Goal: Information Seeking & Learning: Learn about a topic

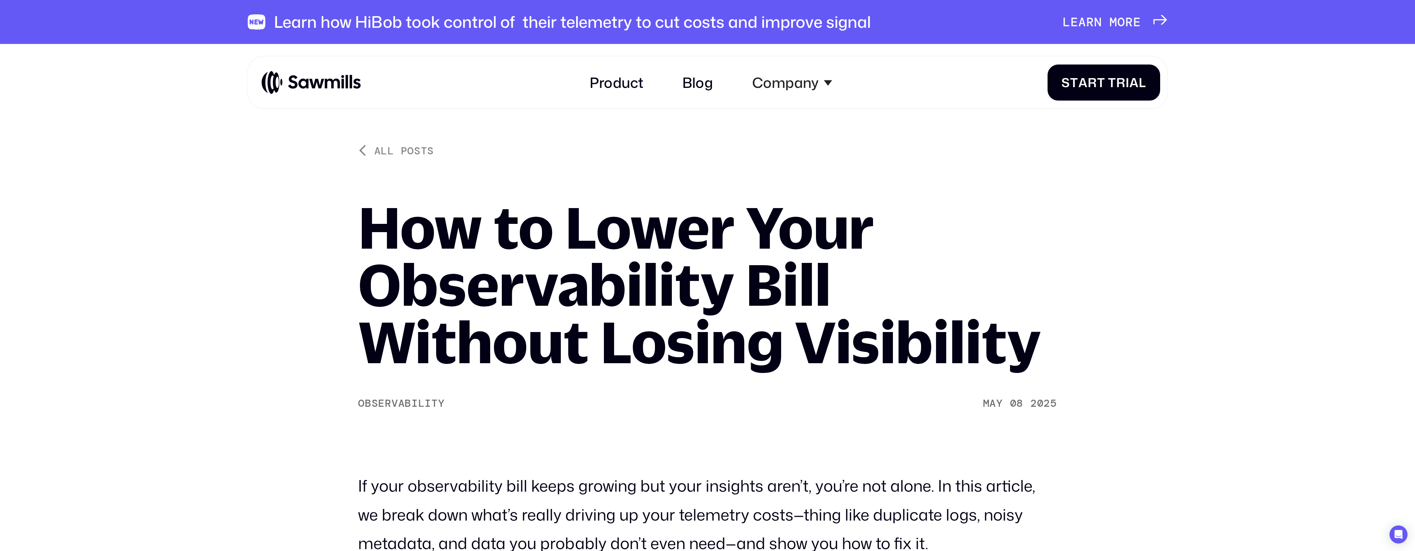
click at [413, 235] on h1 "How to Lower Your Observability Bill Without Losing Visibility" at bounding box center [707, 284] width 699 height 172
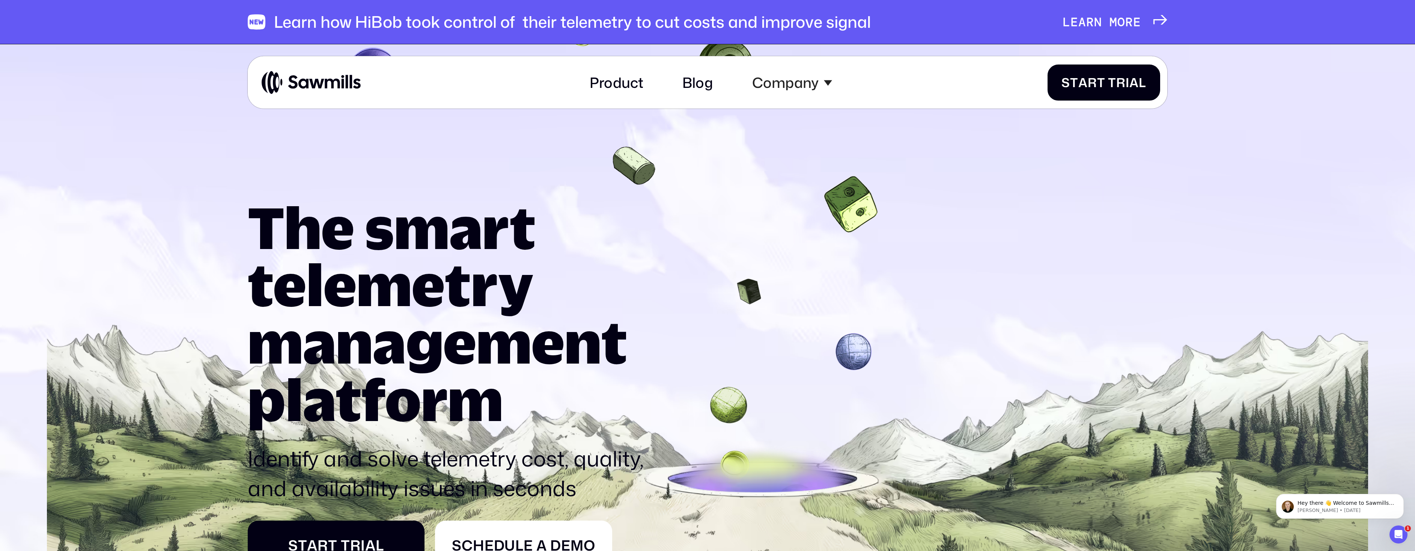
click at [1076, 21] on span "e" at bounding box center [1075, 22] width 8 height 15
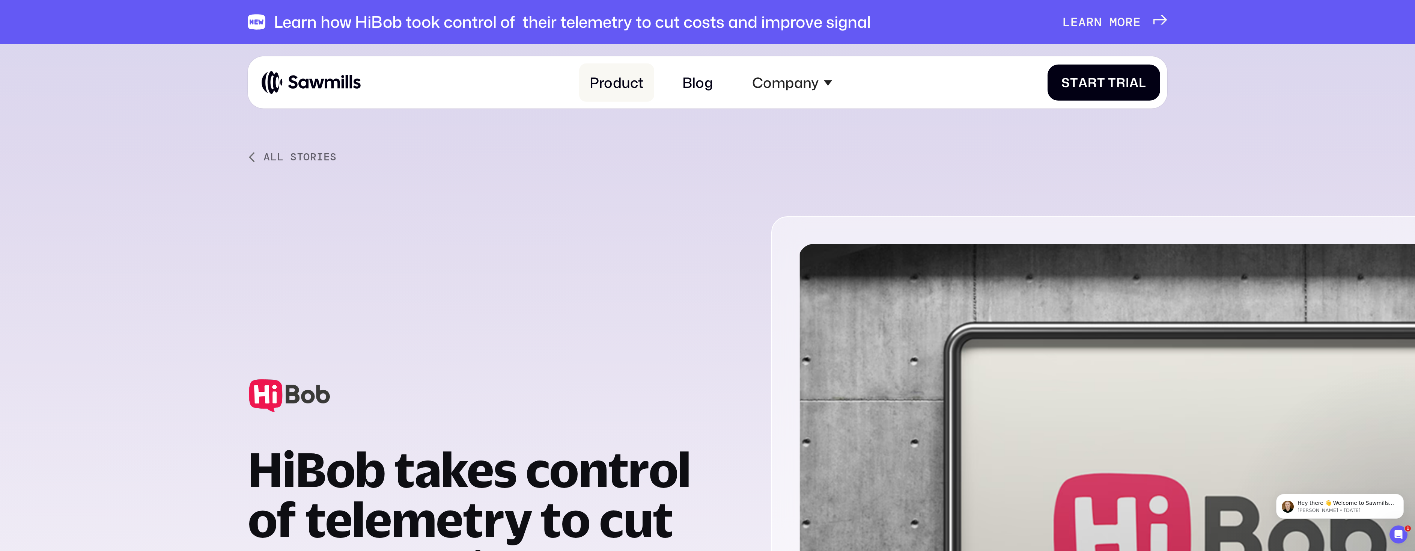
click at [611, 84] on link "Product" at bounding box center [616, 82] width 75 height 38
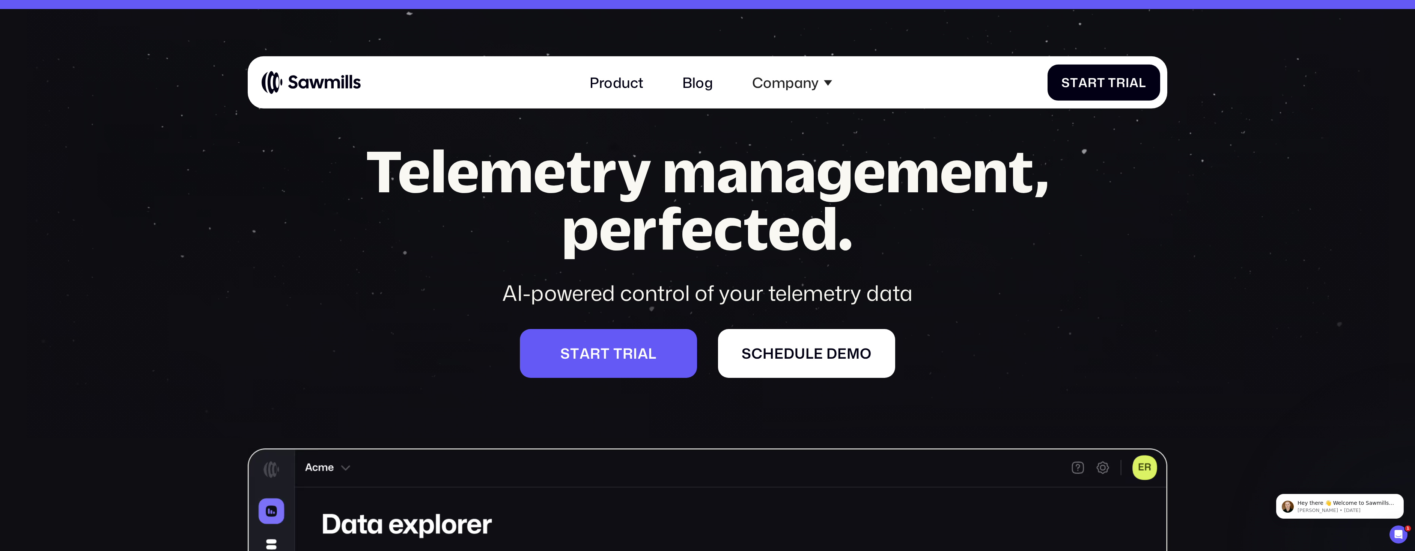
scroll to position [42, 0]
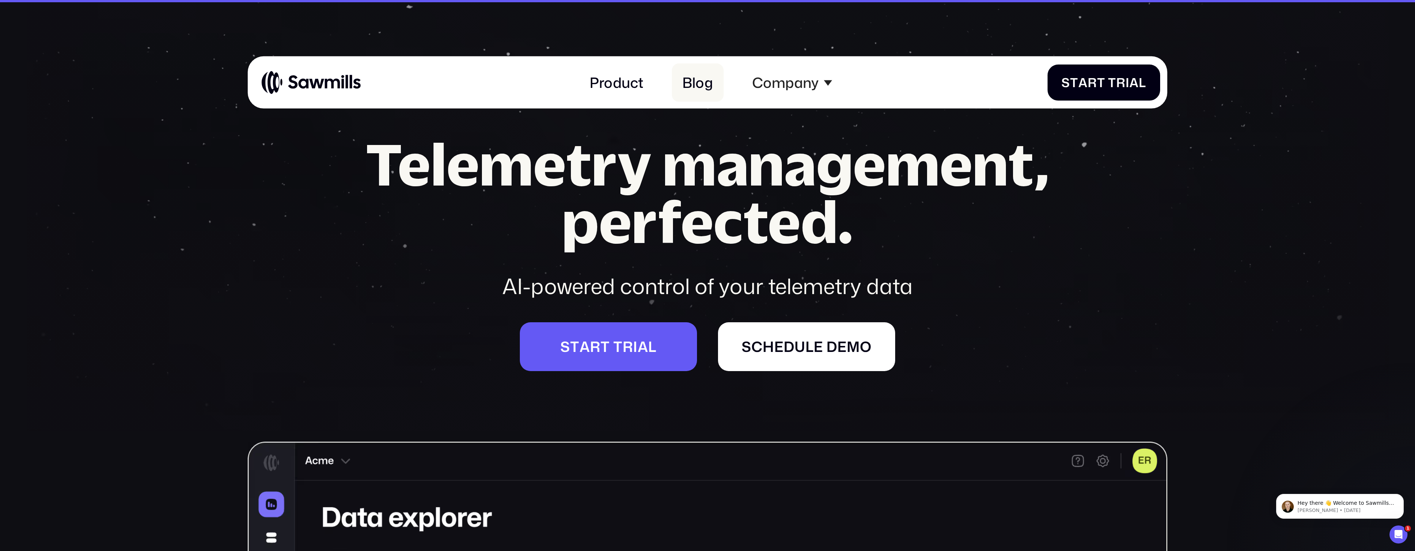
click at [690, 81] on link "Blog" at bounding box center [698, 82] width 52 height 38
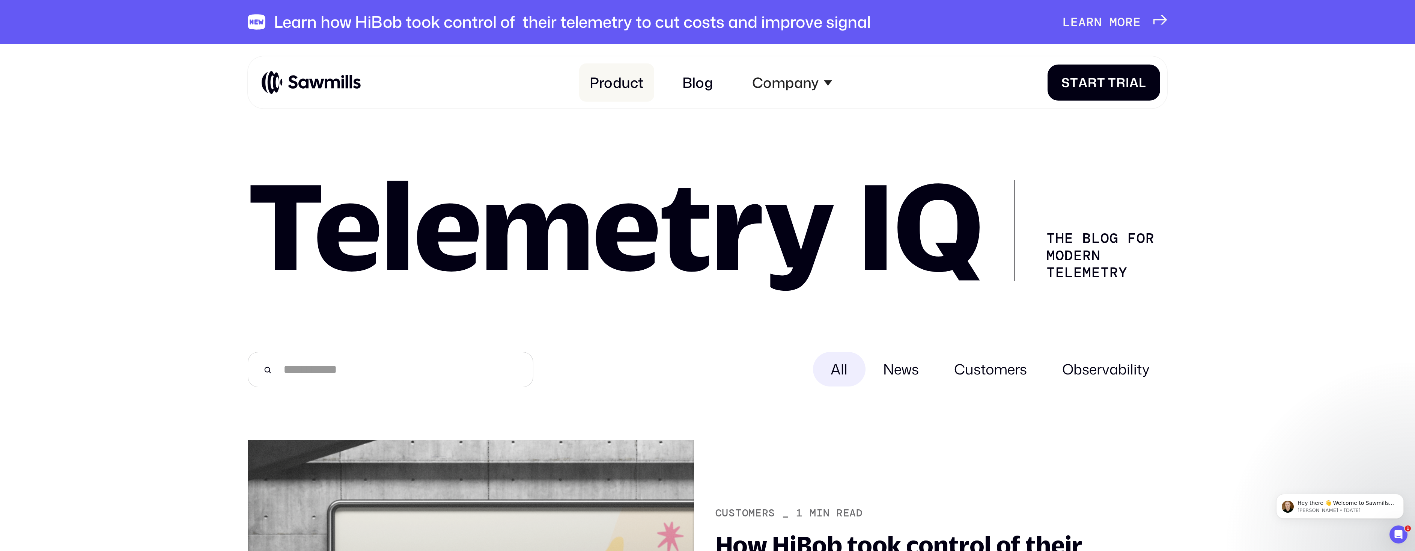
click at [611, 89] on link "Product" at bounding box center [616, 82] width 75 height 38
